Goal: Find specific page/section: Find specific page/section

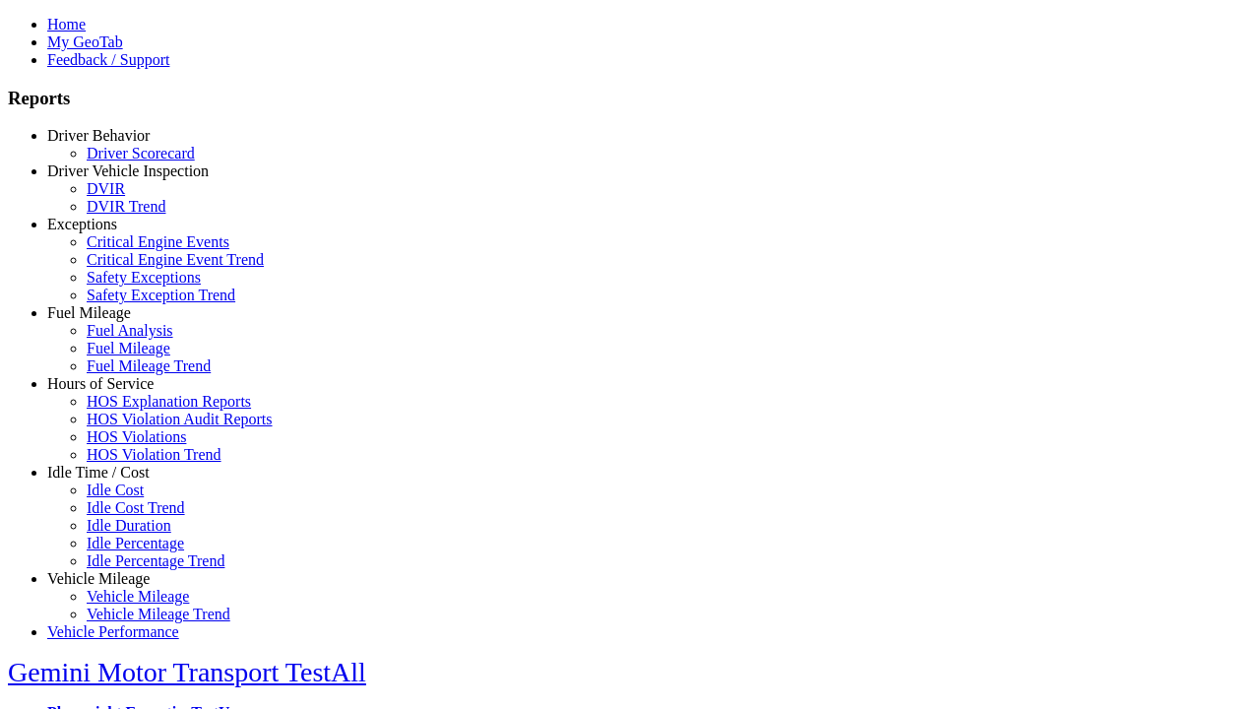
click at [113, 321] on link "Fuel Mileage" at bounding box center [89, 312] width 84 height 17
click at [128, 356] on link "Fuel Mileage" at bounding box center [129, 348] width 84 height 17
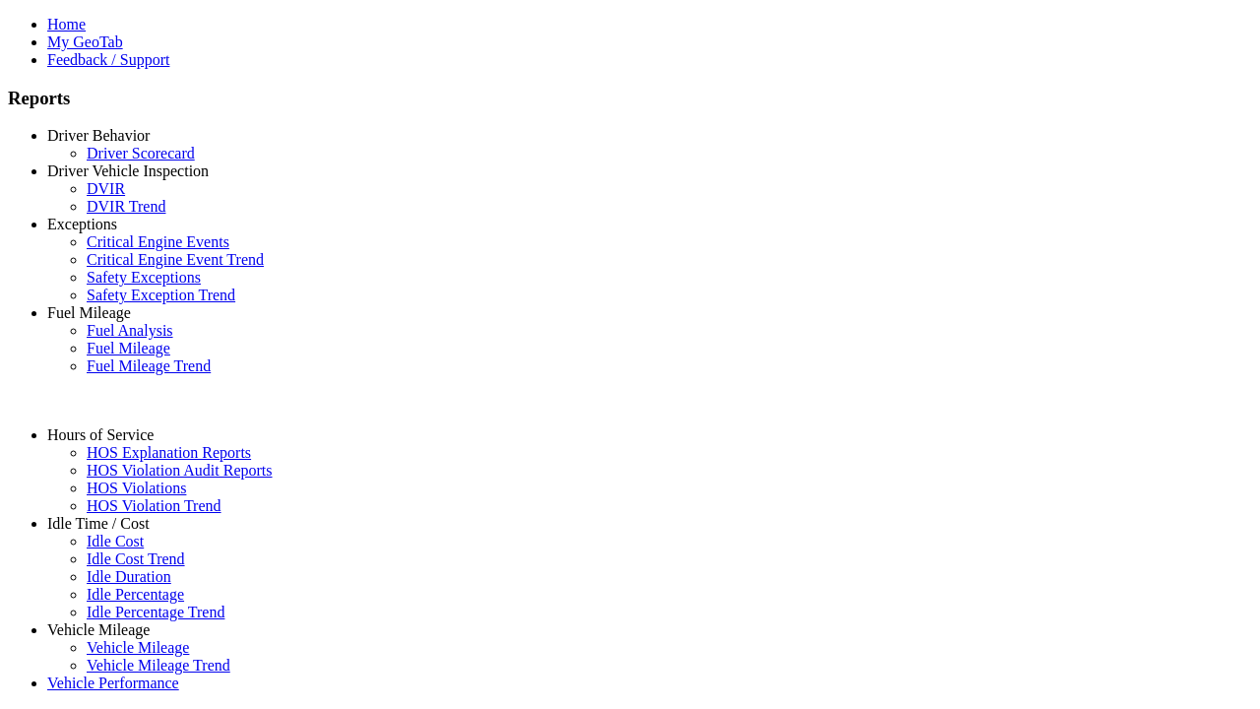
select select "**********"
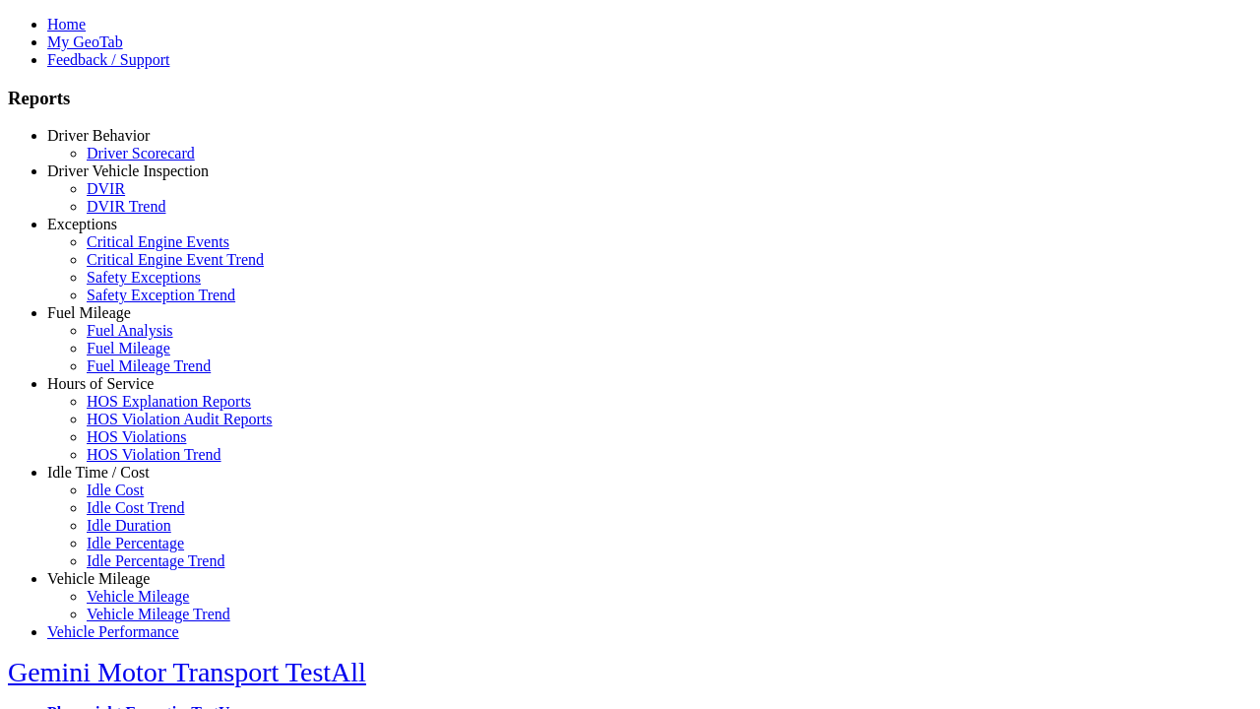
type input "**********"
